Goal: Task Accomplishment & Management: Manage account settings

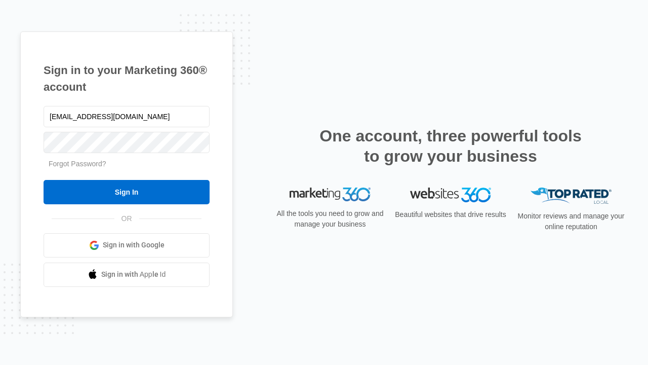
type input "[EMAIL_ADDRESS][DOMAIN_NAME]"
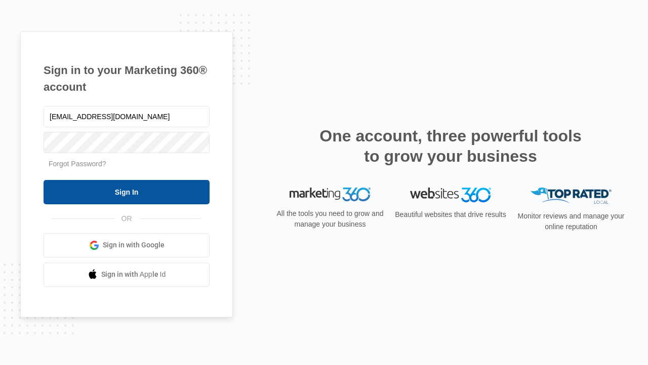
click at [127, 191] on input "Sign In" at bounding box center [127, 192] width 166 height 24
